Goal: Task Accomplishment & Management: Use online tool/utility

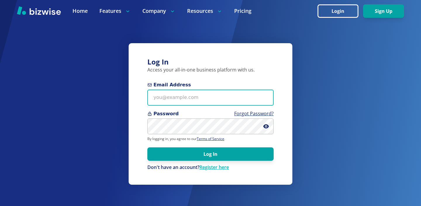
click at [205, 96] on input "Email Address" at bounding box center [210, 98] width 126 height 16
paste input "[EMAIL_ADDRESS][DOMAIN_NAME]"
type input "[EMAIL_ADDRESS][DOMAIN_NAME]"
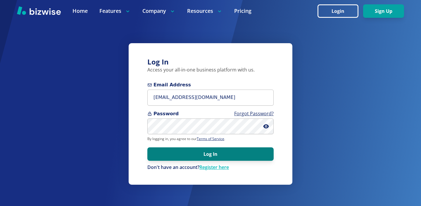
click at [206, 156] on button "Log In" at bounding box center [210, 154] width 126 height 13
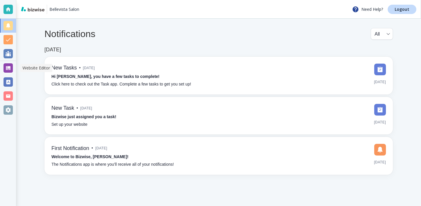
click at [8, 72] on div at bounding box center [8, 67] width 9 height 9
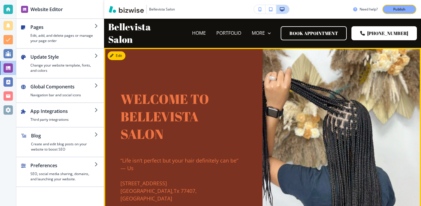
scroll to position [5, 0]
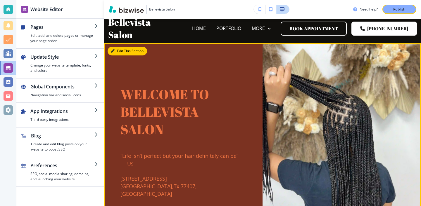
click at [117, 49] on button "Edit This Section" at bounding box center [127, 51] width 39 height 9
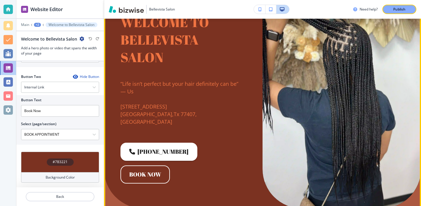
scroll to position [182, 0]
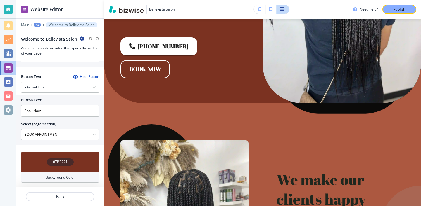
click at [84, 178] on div "Background Color" at bounding box center [60, 177] width 78 height 11
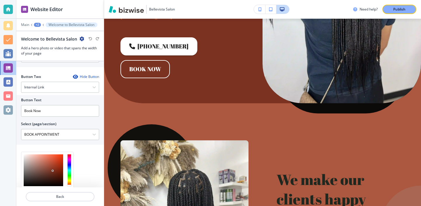
scroll to position [333, 0]
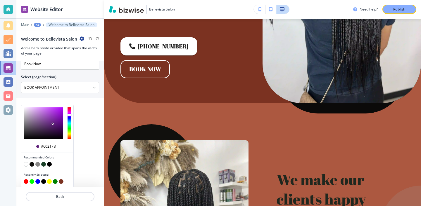
click at [69, 114] on div at bounding box center [70, 124] width 4 height 32
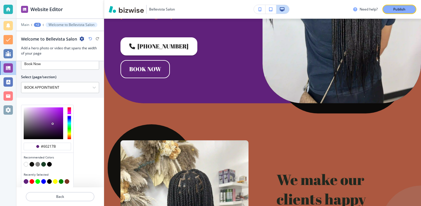
type input "#7b2165"
click at [69, 111] on div at bounding box center [70, 124] width 4 height 32
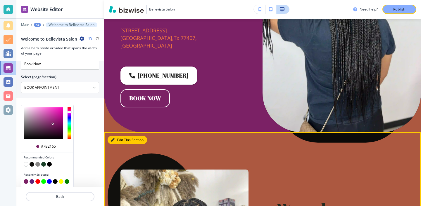
scroll to position [286, 0]
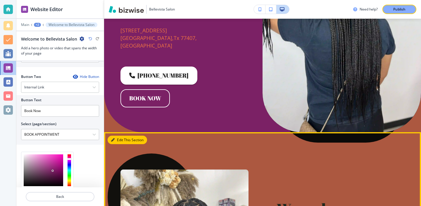
click at [114, 139] on icon "button" at bounding box center [113, 141] width 4 height 4
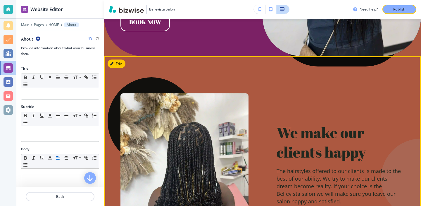
scroll to position [236, 0]
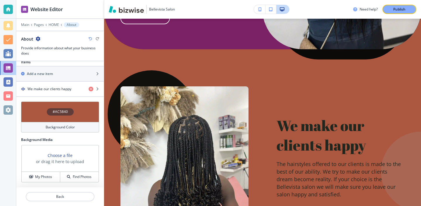
click at [70, 130] on div "Background Color" at bounding box center [60, 127] width 78 height 11
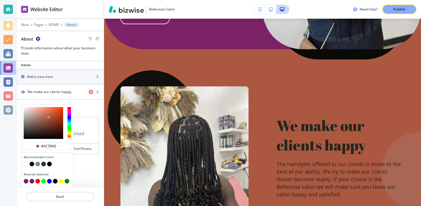
click at [26, 181] on button "button" at bounding box center [26, 181] width 5 height 5
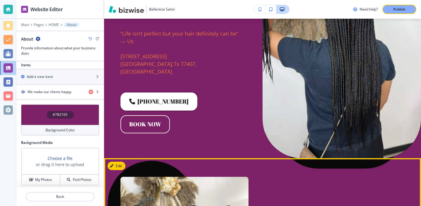
scroll to position [0, 0]
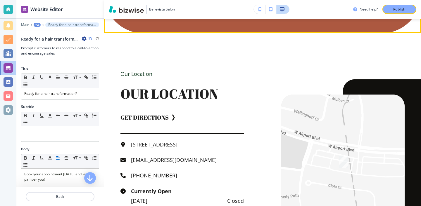
scroll to position [1977, 0]
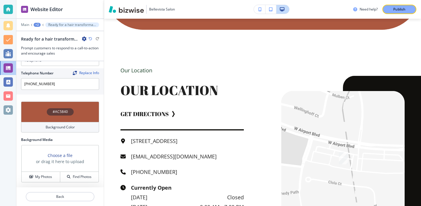
click at [64, 126] on h4 "Background Color" at bounding box center [60, 127] width 29 height 5
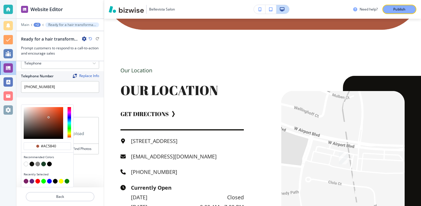
scroll to position [277, 0]
click at [32, 165] on button "button" at bounding box center [32, 164] width 5 height 5
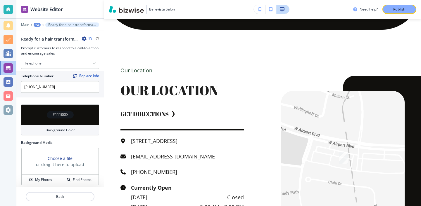
click at [53, 133] on div "Background Color" at bounding box center [60, 130] width 78 height 11
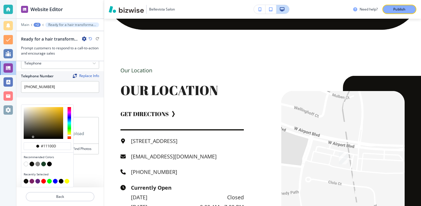
click at [31, 182] on button "button" at bounding box center [32, 181] width 5 height 5
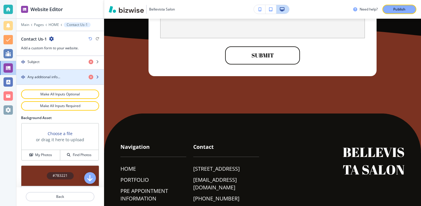
scroll to position [309, 0]
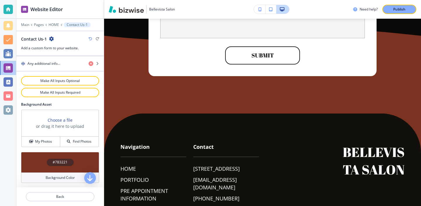
click at [59, 177] on h4 "Background Color" at bounding box center [60, 177] width 29 height 5
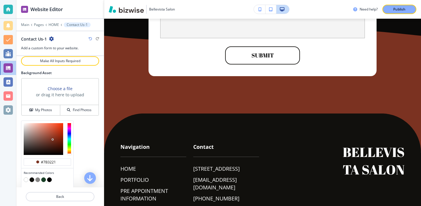
scroll to position [357, 0]
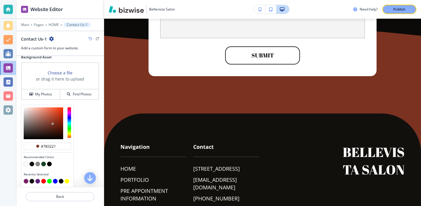
click at [26, 183] on button "button" at bounding box center [26, 181] width 5 height 5
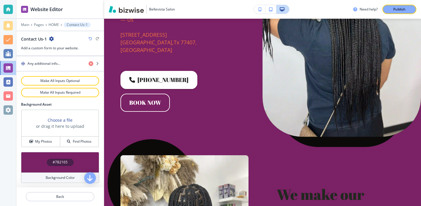
scroll to position [0, 0]
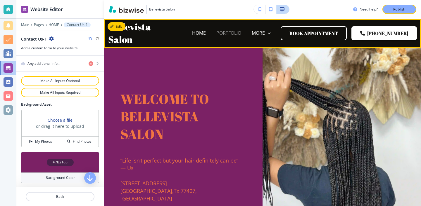
click at [228, 36] on p "PORTFOLIO" at bounding box center [228, 33] width 25 height 7
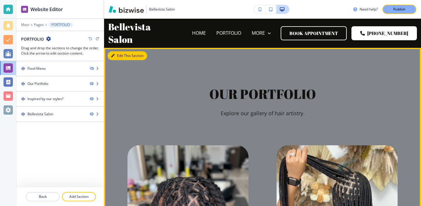
click at [122, 56] on button "Edit This Section" at bounding box center [127, 55] width 39 height 9
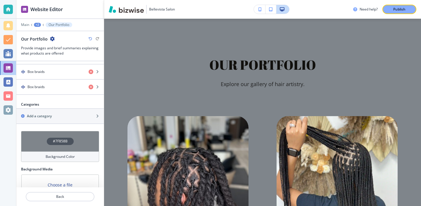
scroll to position [511, 0]
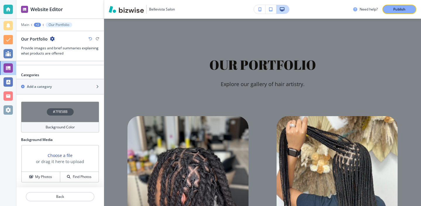
click at [70, 131] on div "Background Color" at bounding box center [60, 127] width 78 height 11
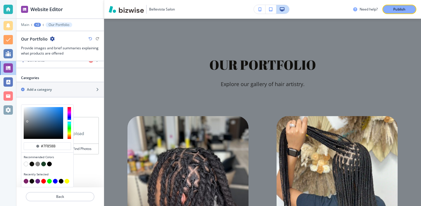
click at [27, 182] on button "button" at bounding box center [26, 181] width 5 height 5
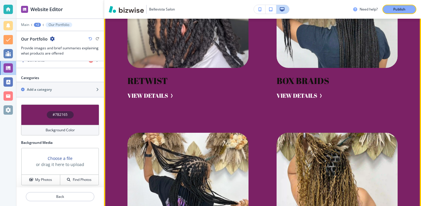
scroll to position [0, 0]
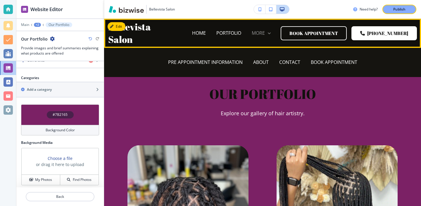
click at [265, 35] on p "MORE" at bounding box center [258, 33] width 13 height 7
click at [235, 63] on p "PRE APPOINTMENT INFORMATION" at bounding box center [205, 62] width 75 height 7
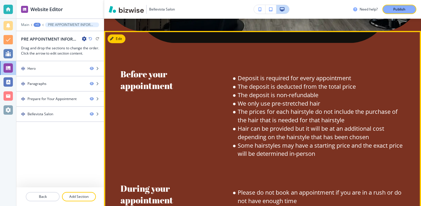
scroll to position [261, 0]
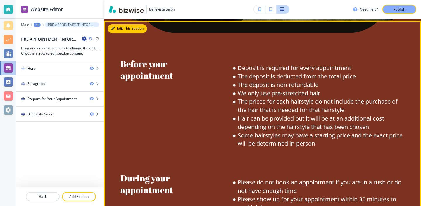
click at [124, 29] on button "Edit This Section" at bounding box center [127, 28] width 39 height 9
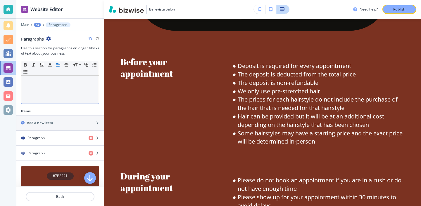
scroll to position [205, 0]
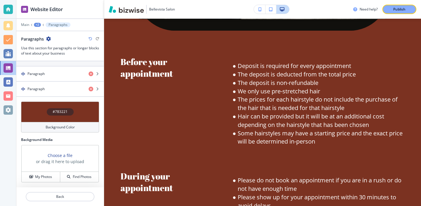
click at [51, 131] on div "Background Color" at bounding box center [60, 127] width 78 height 11
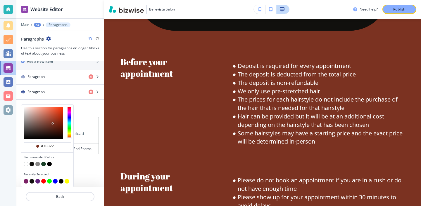
click at [26, 182] on button "button" at bounding box center [26, 181] width 5 height 5
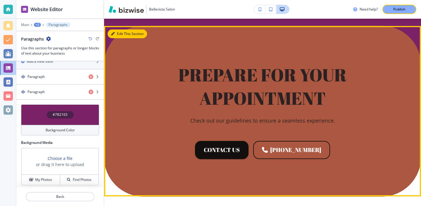
click at [120, 31] on button "Edit This Section" at bounding box center [127, 34] width 39 height 9
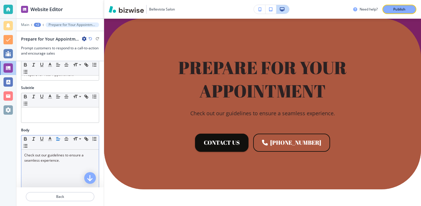
scroll to position [0, 0]
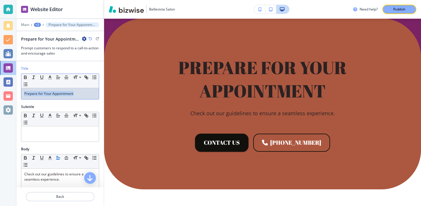
drag, startPoint x: 84, startPoint y: 93, endPoint x: 12, endPoint y: 89, distance: 72.3
click at [12, 89] on div "Website Editor Main +2 Prepare for Your Appointment Prepare for Your Appointmen…" at bounding box center [210, 103] width 421 height 206
click at [51, 78] on polyline "button" at bounding box center [50, 77] width 2 height 2
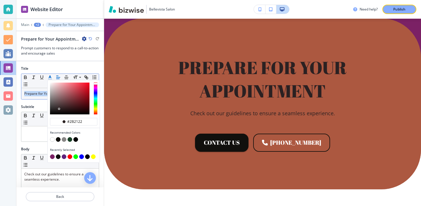
click at [53, 140] on button "button" at bounding box center [52, 139] width 5 height 5
type input "#ffffff"
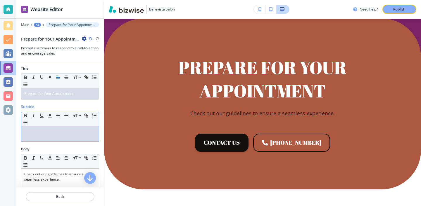
click at [25, 138] on div at bounding box center [59, 134] width 77 height 15
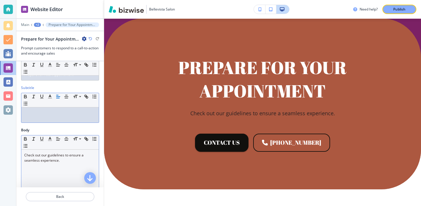
scroll to position [31, 0]
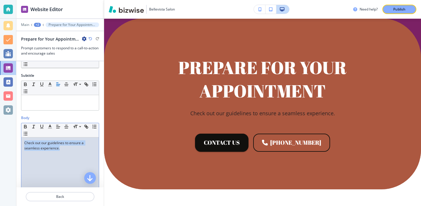
drag, startPoint x: 68, startPoint y: 150, endPoint x: 11, endPoint y: 141, distance: 57.0
click at [11, 141] on div "Website Editor Main +2 Prepare for Your Appointment Prepare for Your Appointmen…" at bounding box center [210, 103] width 421 height 206
click at [51, 128] on icon "button" at bounding box center [49, 126] width 5 height 5
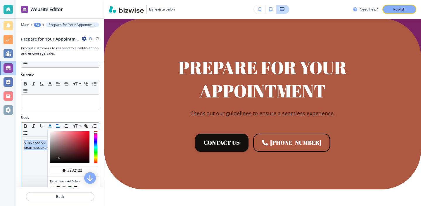
scroll to position [46, 0]
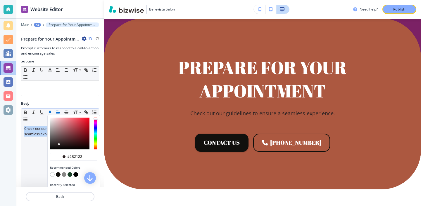
click at [52, 174] on button "button" at bounding box center [52, 174] width 5 height 5
type input "#ffffff"
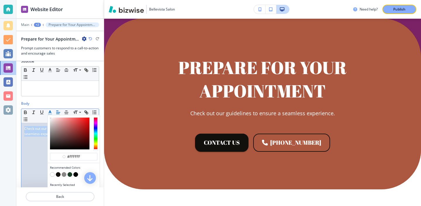
scroll to position [94, 0]
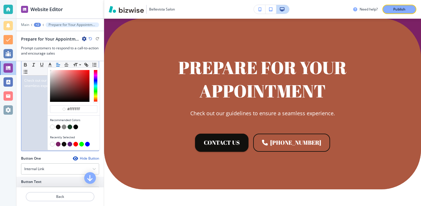
click at [23, 148] on div "Check out our guidelines to ensure a seamless experience." at bounding box center [59, 113] width 77 height 76
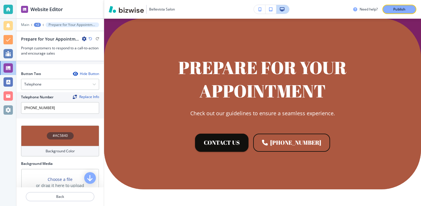
scroll to position [257, 0]
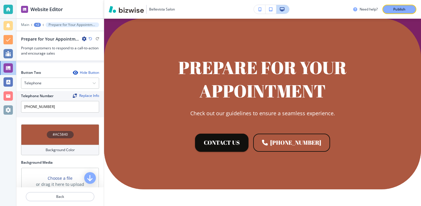
click at [45, 152] on div "Background Color" at bounding box center [60, 150] width 78 height 11
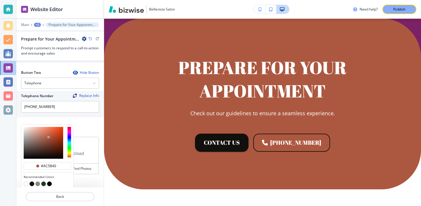
click at [32, 185] on button "button" at bounding box center [32, 184] width 5 height 5
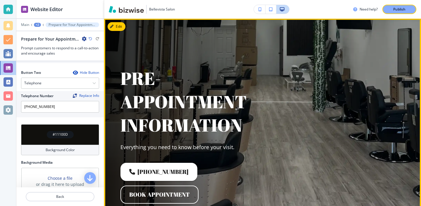
scroll to position [0, 0]
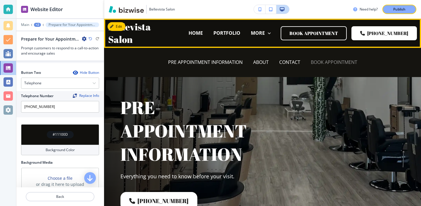
click at [317, 64] on p "BOOK APPOINTMENT" at bounding box center [334, 62] width 46 height 7
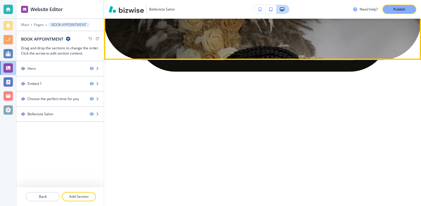
scroll to position [212, 0]
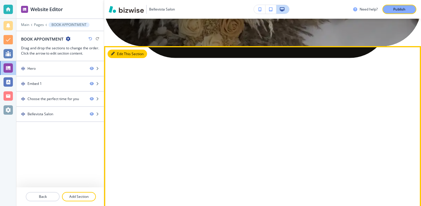
click at [114, 55] on icon "button" at bounding box center [113, 54] width 4 height 4
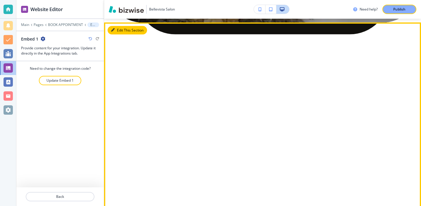
scroll to position [239, 0]
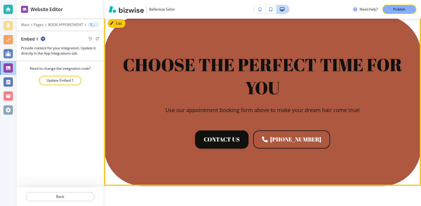
click at [117, 23] on button "Edit" at bounding box center [117, 23] width 18 height 9
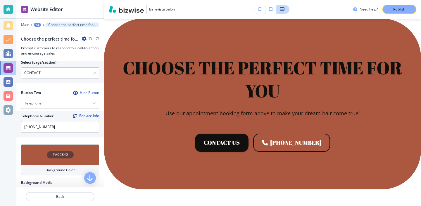
scroll to position [280, 0]
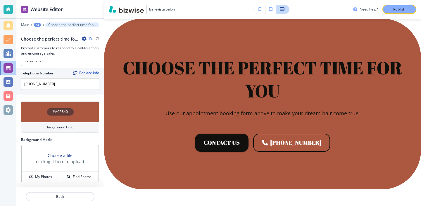
click at [60, 125] on h4 "Background Color" at bounding box center [60, 127] width 29 height 5
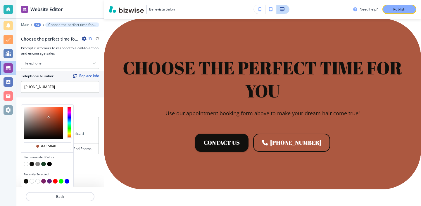
click at [42, 181] on button "button" at bounding box center [43, 181] width 5 height 5
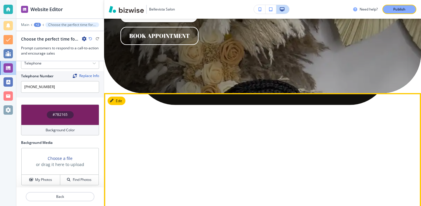
scroll to position [0, 0]
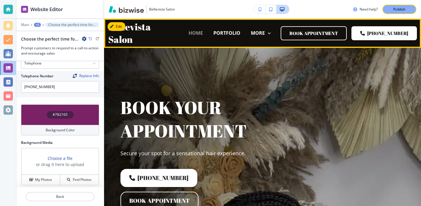
click at [203, 36] on p "HOME" at bounding box center [196, 33] width 14 height 7
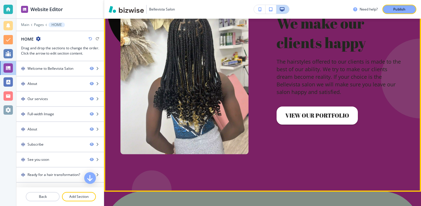
scroll to position [427, 0]
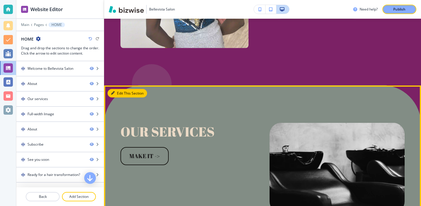
click at [117, 89] on button "Edit This Section" at bounding box center [127, 93] width 39 height 9
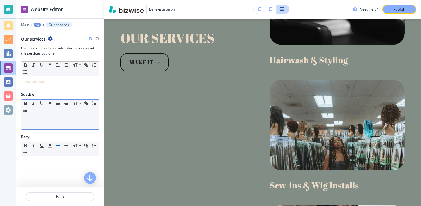
scroll to position [0, 0]
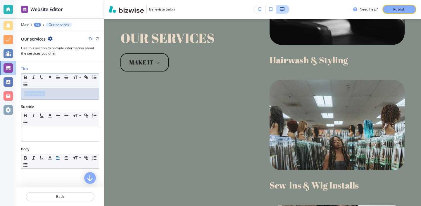
drag, startPoint x: 54, startPoint y: 97, endPoint x: 21, endPoint y: 94, distance: 33.2
click at [21, 94] on div "Our services" at bounding box center [59, 93] width 77 height 11
click at [48, 77] on icon "button" at bounding box center [49, 77] width 5 height 5
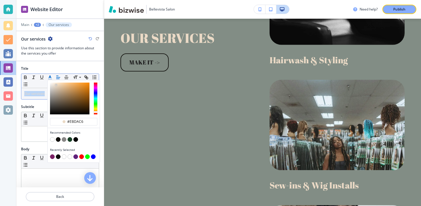
click at [52, 138] on button "button" at bounding box center [52, 139] width 5 height 5
type input "#ffffff"
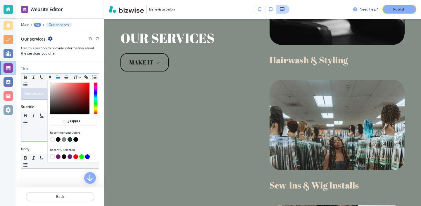
click at [37, 132] on p at bounding box center [60, 131] width 72 height 5
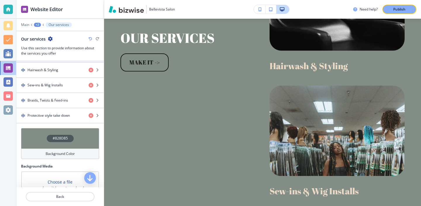
scroll to position [174, 0]
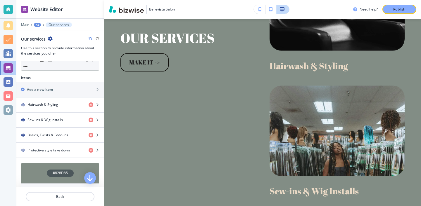
click at [89, 39] on icon "button" at bounding box center [91, 39] width 4 height 4
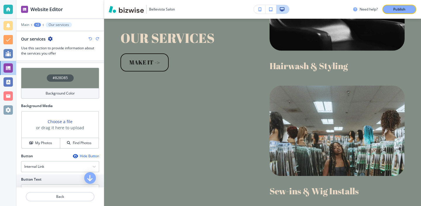
scroll to position [246, 0]
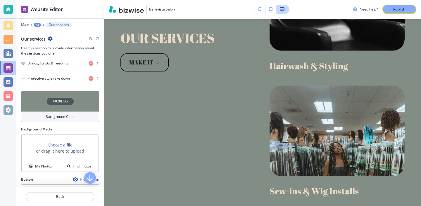
click at [68, 115] on h4 "Background Color" at bounding box center [60, 116] width 29 height 5
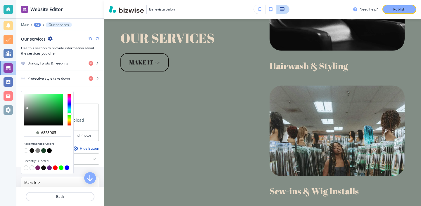
click at [35, 166] on div at bounding box center [47, 169] width 47 height 6
click at [36, 169] on button "button" at bounding box center [37, 168] width 5 height 5
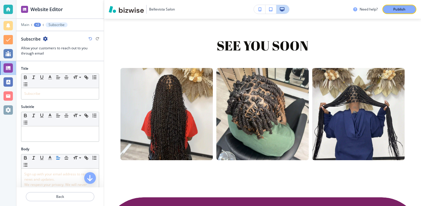
scroll to position [148, 0]
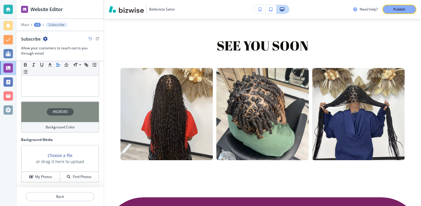
click at [69, 127] on h4 "Background Color" at bounding box center [60, 127] width 29 height 5
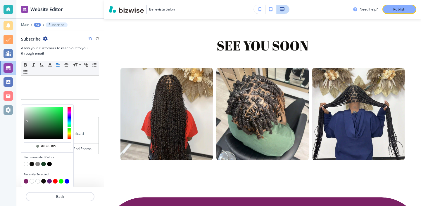
click at [24, 183] on button "button" at bounding box center [26, 181] width 5 height 5
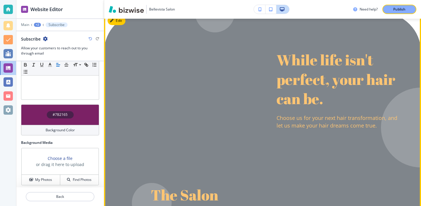
scroll to position [1171, 0]
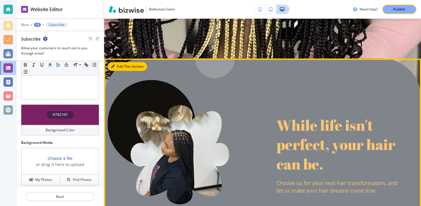
click at [116, 62] on button "Edit This Section" at bounding box center [127, 66] width 39 height 9
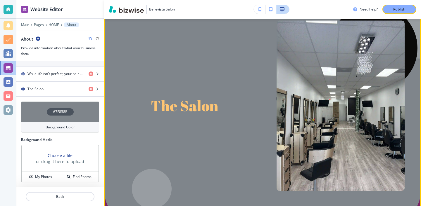
scroll to position [1425, 0]
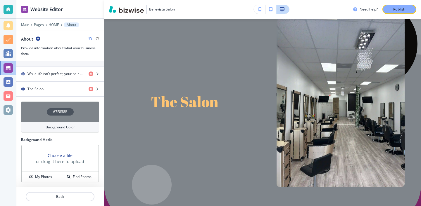
click at [57, 132] on div "Background Color" at bounding box center [60, 127] width 78 height 11
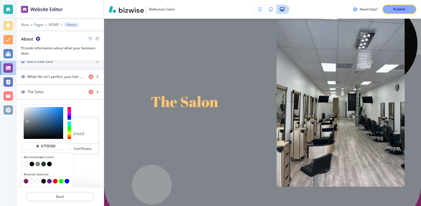
scroll to position [203, 0]
click at [24, 180] on button "button" at bounding box center [26, 181] width 5 height 5
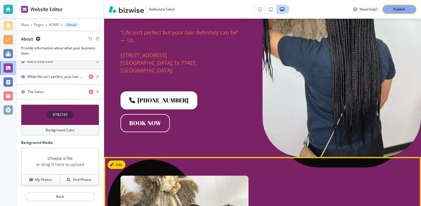
scroll to position [0, 0]
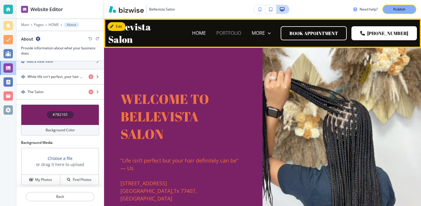
click at [241, 35] on p "PORTFOLIO" at bounding box center [228, 33] width 25 height 7
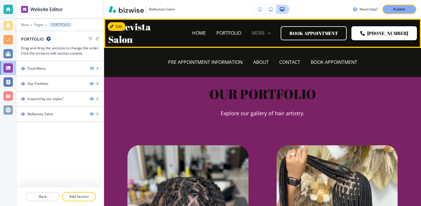
click at [272, 32] on icon at bounding box center [269, 33] width 6 height 6
drag, startPoint x: 337, startPoint y: 66, endPoint x: 322, endPoint y: 96, distance: 33.9
click at [287, 65] on p "CONTACT" at bounding box center [289, 62] width 21 height 7
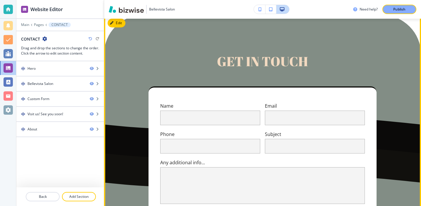
click at [119, 27] on button "Edit" at bounding box center [117, 23] width 18 height 9
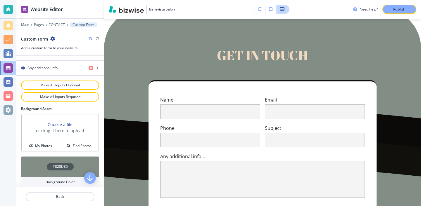
scroll to position [309, 0]
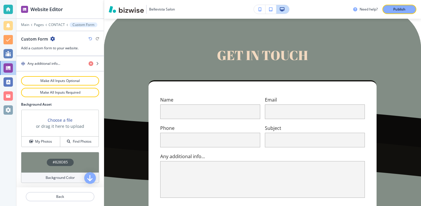
click at [63, 179] on h4 "Background Color" at bounding box center [60, 177] width 29 height 5
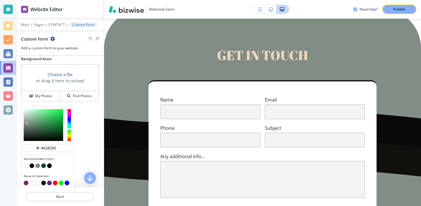
click at [27, 184] on button "button" at bounding box center [26, 183] width 5 height 5
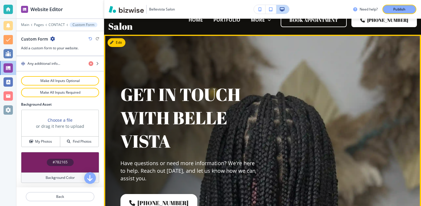
scroll to position [0, 0]
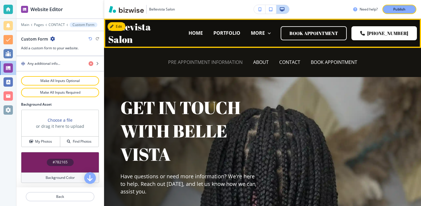
click at [229, 65] on p "PRE APPOINTMENT INFORMATION" at bounding box center [205, 62] width 75 height 7
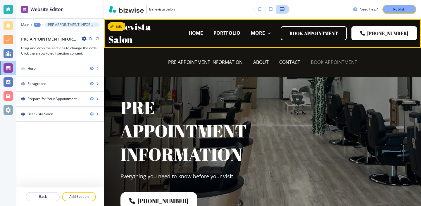
click at [326, 64] on p "BOOK APPOINTMENT" at bounding box center [334, 62] width 46 height 7
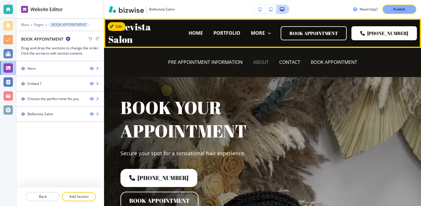
click at [263, 64] on p "ABOUT" at bounding box center [260, 62] width 15 height 7
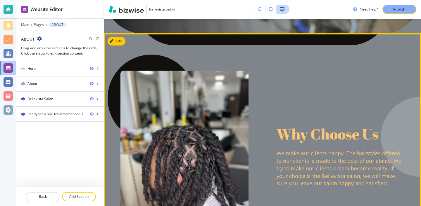
scroll to position [158, 0]
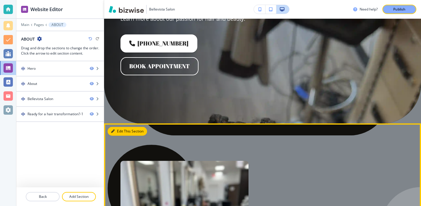
click at [117, 132] on button "Edit This Section" at bounding box center [127, 131] width 39 height 9
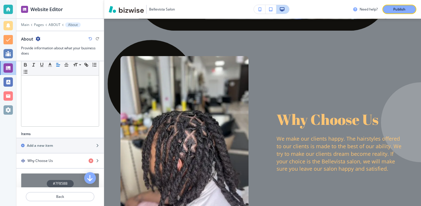
scroll to position [190, 0]
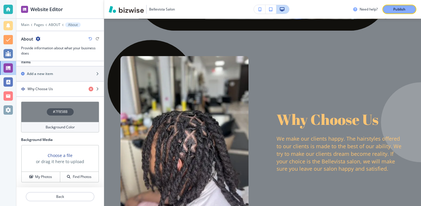
click at [77, 123] on div "Background Color" at bounding box center [60, 127] width 78 height 11
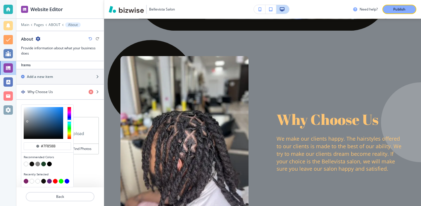
click at [25, 180] on button "button" at bounding box center [26, 181] width 5 height 5
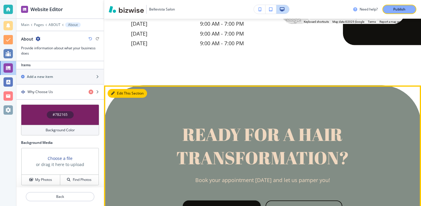
click at [123, 98] on button "Edit This Section" at bounding box center [127, 93] width 39 height 9
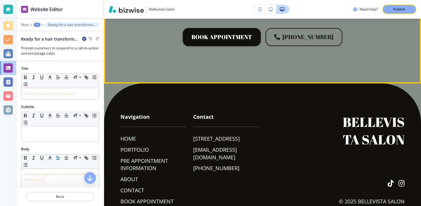
scroll to position [910, 0]
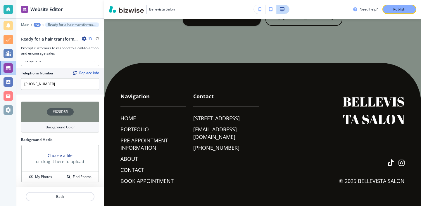
click at [66, 130] on div "Background Color" at bounding box center [60, 127] width 78 height 11
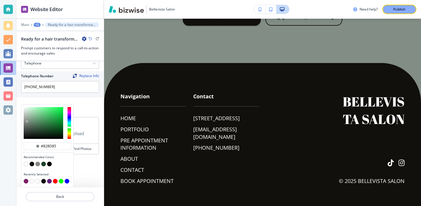
click at [26, 182] on button "button" at bounding box center [26, 181] width 5 height 5
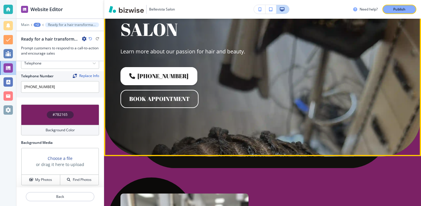
scroll to position [0, 0]
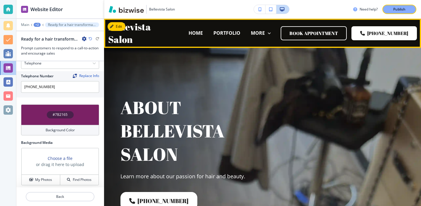
click at [390, 19] on div "HOME PORTFOLIO PRE APPOINTMENT INFORMATION ABOUT CONTACT BOOK APPOINTMENT MORE …" at bounding box center [291, 33] width 250 height 29
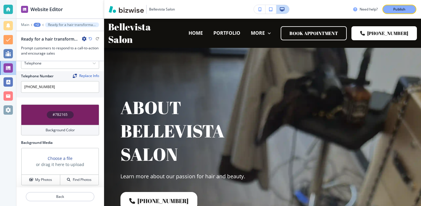
click at [391, 7] on div "Publish" at bounding box center [399, 9] width 19 height 5
